Goal: Task Accomplishment & Management: Use online tool/utility

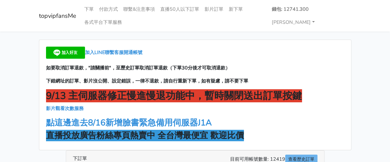
scroll to position [101, 0]
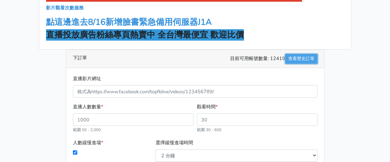
click at [305, 55] on link "查看歷史訂單" at bounding box center [302, 59] width 32 height 10
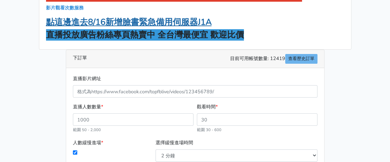
click at [133, 22] on strong "點這邊進去8/16新增臉書緊急備用伺服器J1A" at bounding box center [129, 21] width 166 height 11
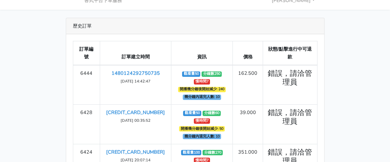
scroll to position [34, 0]
